Goal: Task Accomplishment & Management: Use online tool/utility

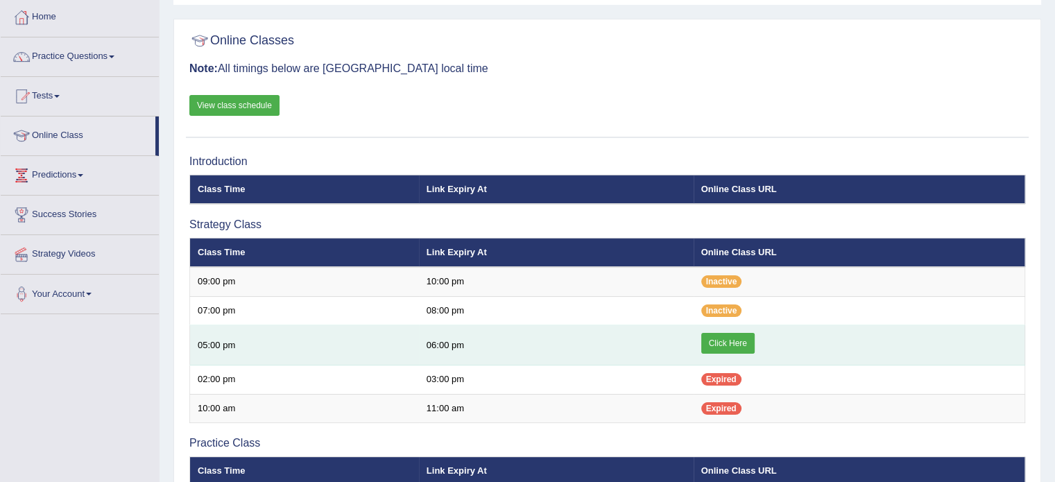
click at [730, 349] on link "Click Here" at bounding box center [727, 343] width 53 height 21
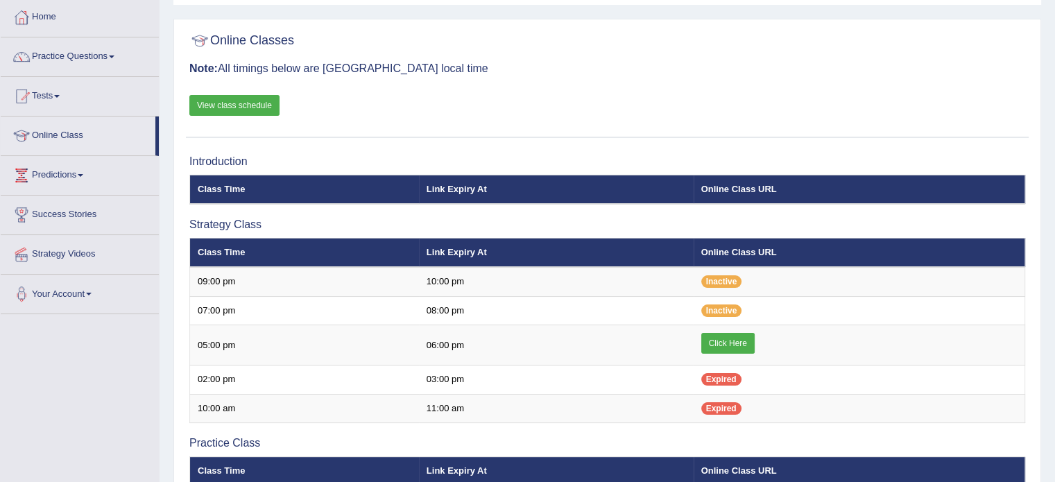
scroll to position [71, 0]
